Goal: Obtain resource: Obtain resource

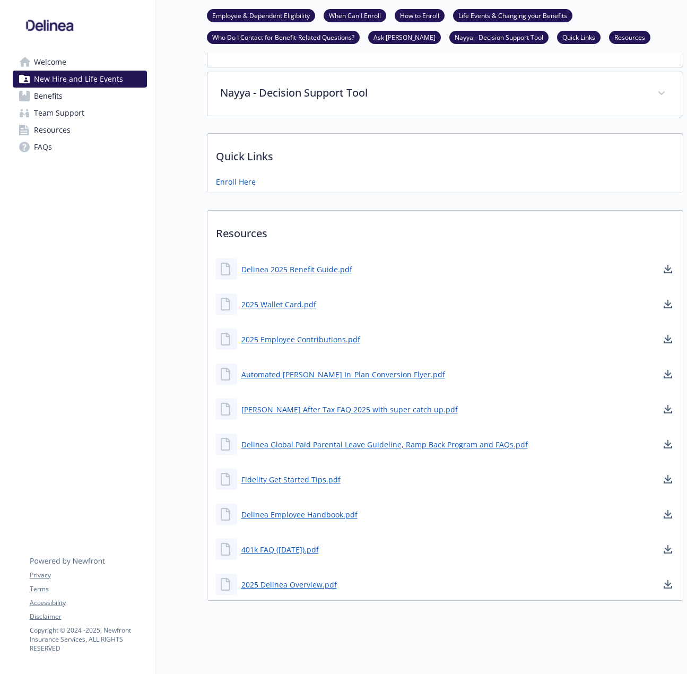
scroll to position [458, 0]
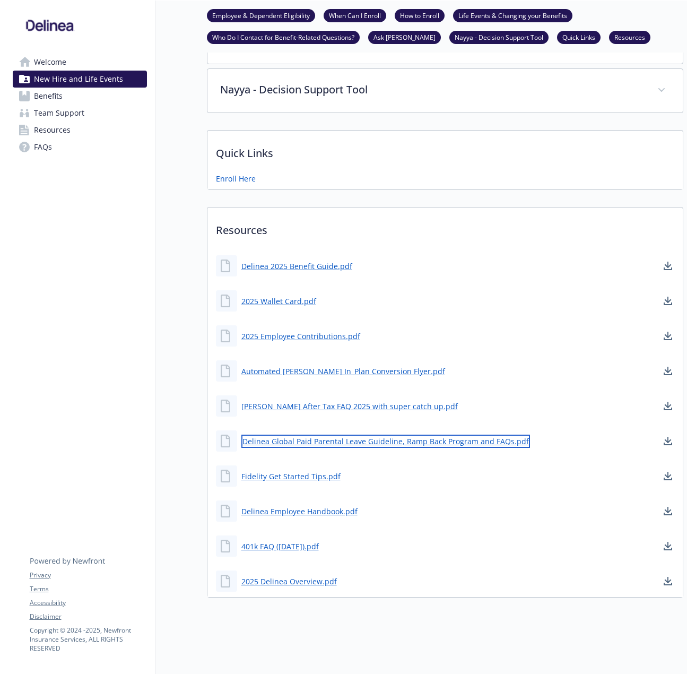
click at [306, 435] on link "Delinea Global Paid Parental Leave Guideline, Ramp Back Program and FAQs.pdf" at bounding box center [385, 440] width 289 height 13
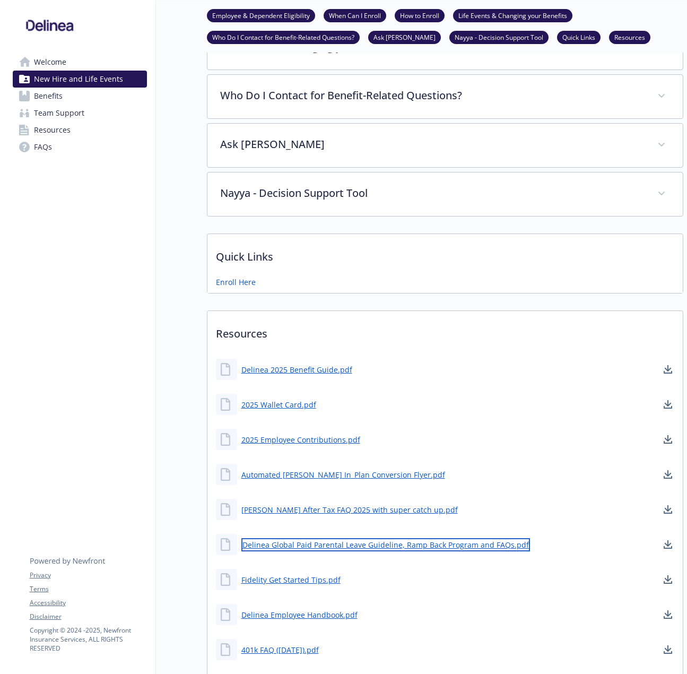
scroll to position [405, 0]
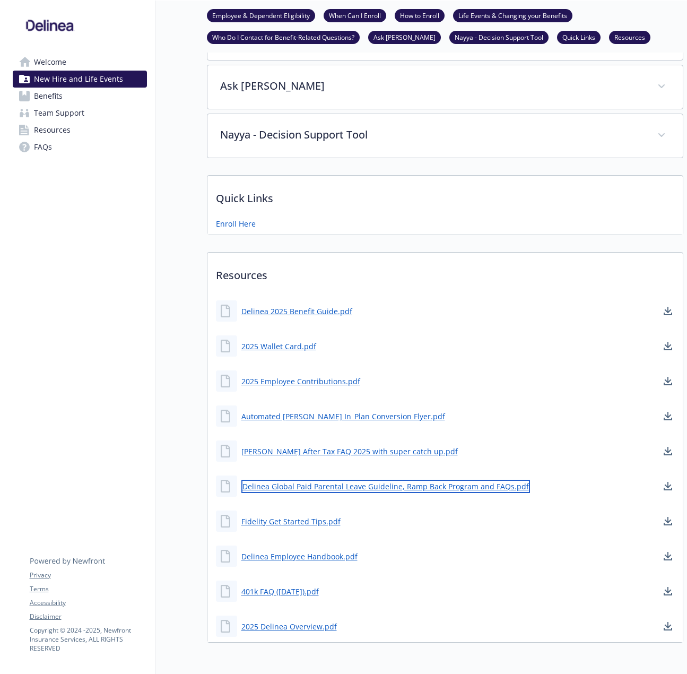
click at [288, 483] on link "Delinea Global Paid Parental Leave Guideline, Ramp Back Program and FAQs.pdf" at bounding box center [385, 486] width 289 height 13
